Goal: Find specific page/section: Find specific page/section

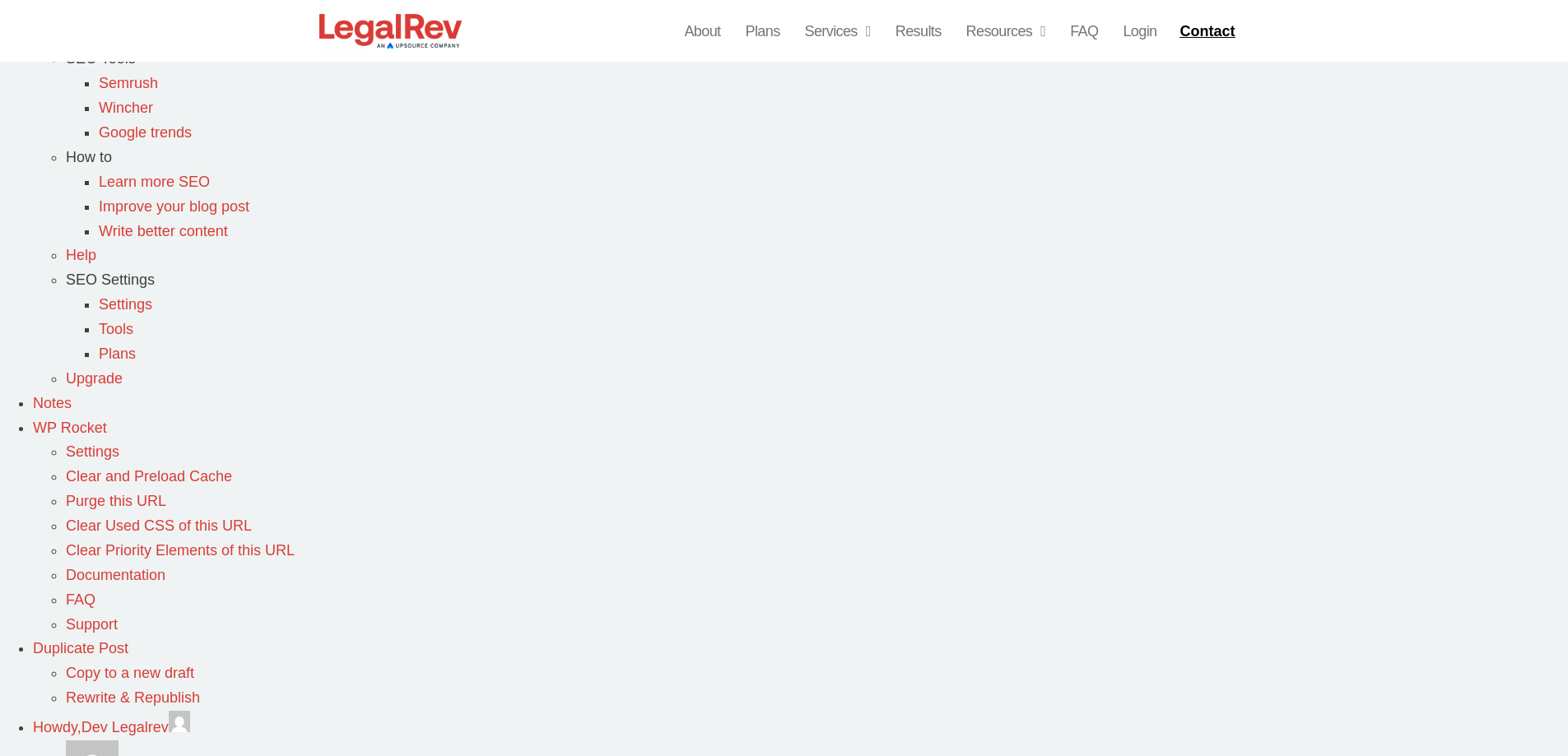
scroll to position [905, 0]
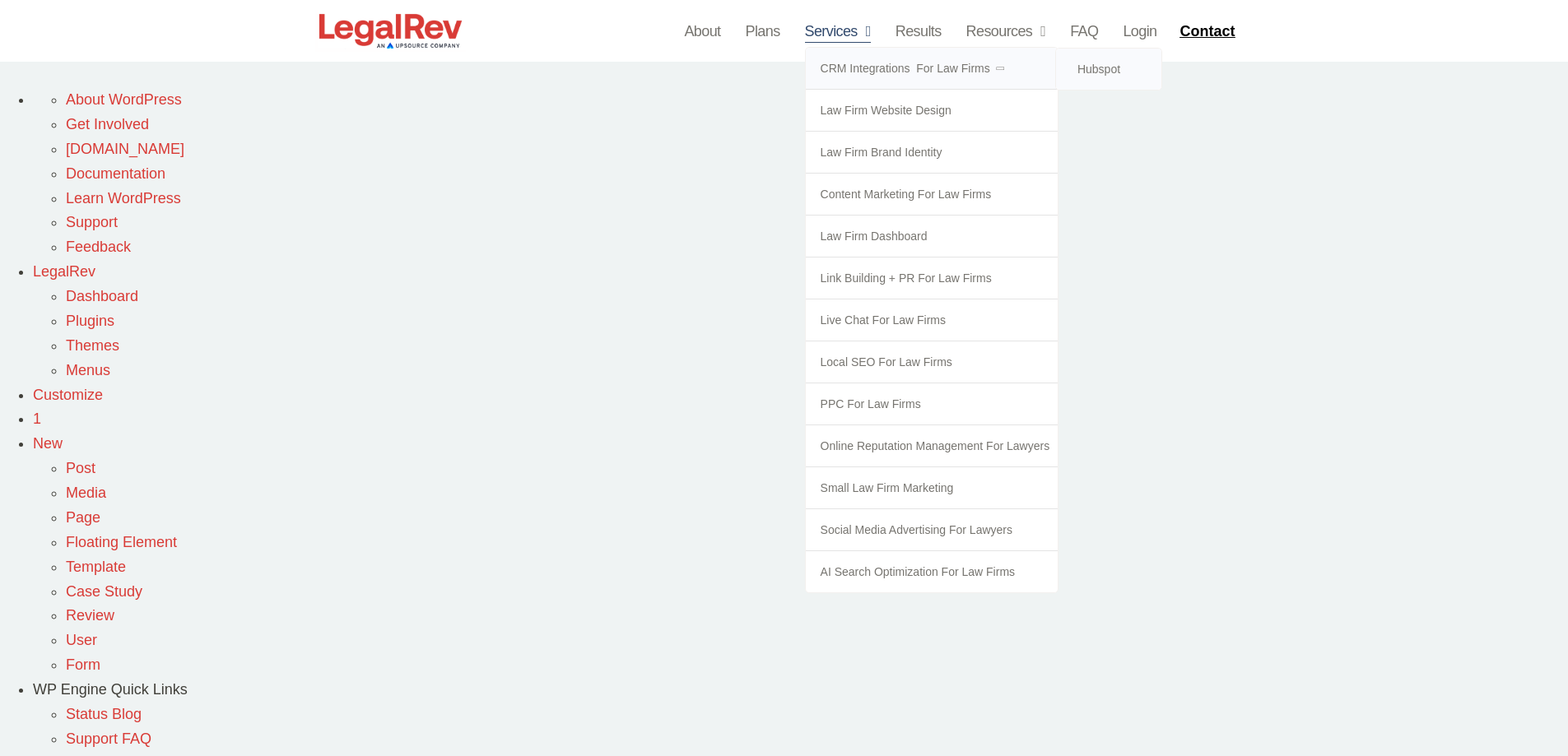
click at [850, 63] on link "CRM Integrations  for Law Firms" at bounding box center [932, 68] width 253 height 41
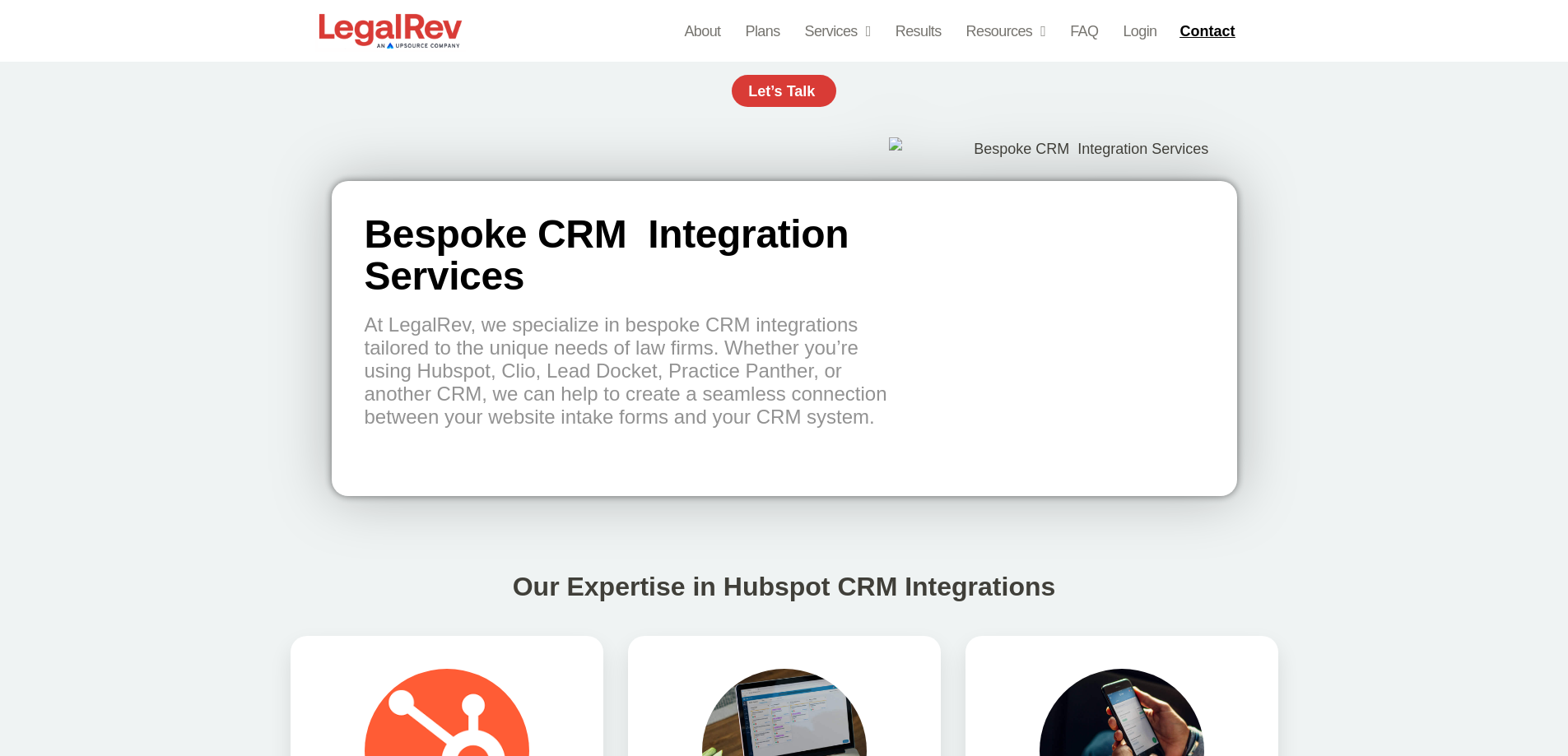
scroll to position [2223, 0]
